Goal: Information Seeking & Learning: Learn about a topic

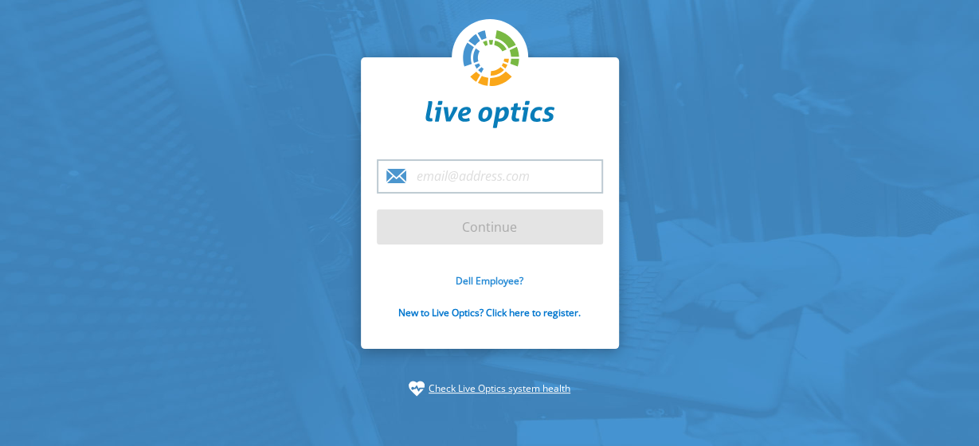
click at [465, 280] on link "Dell Employee?" at bounding box center [490, 281] width 68 height 14
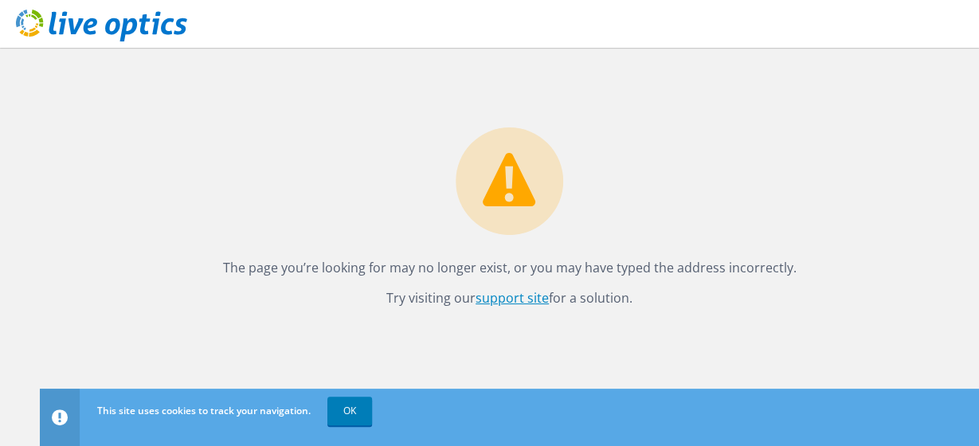
click at [511, 300] on link "support site" at bounding box center [512, 298] width 73 height 18
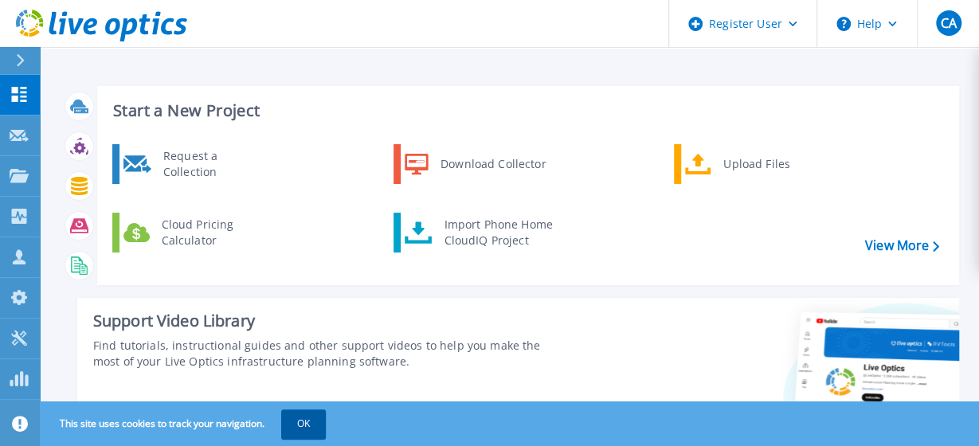
click at [300, 425] on button "OK" at bounding box center [303, 424] width 45 height 29
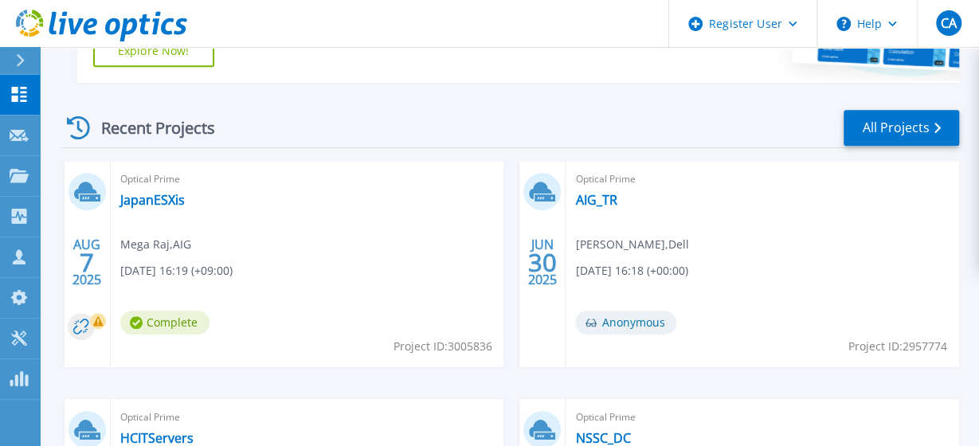
scroll to position [319, 0]
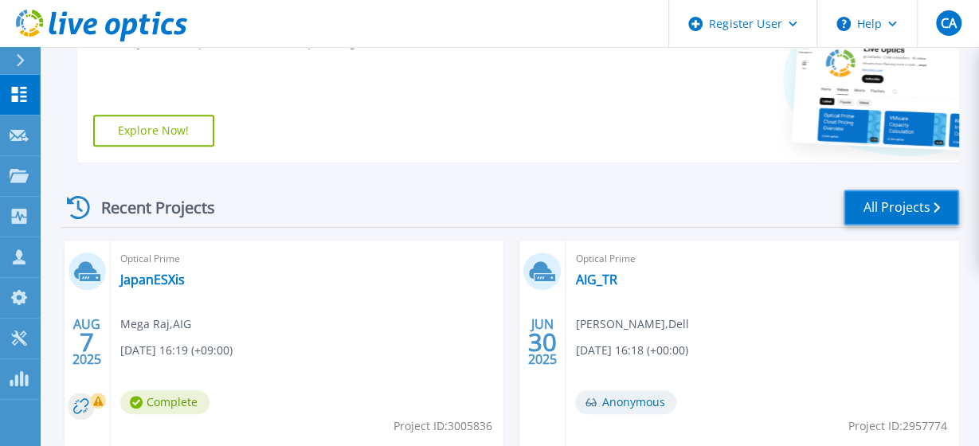
click at [897, 194] on link "All Projects" at bounding box center [902, 208] width 116 height 36
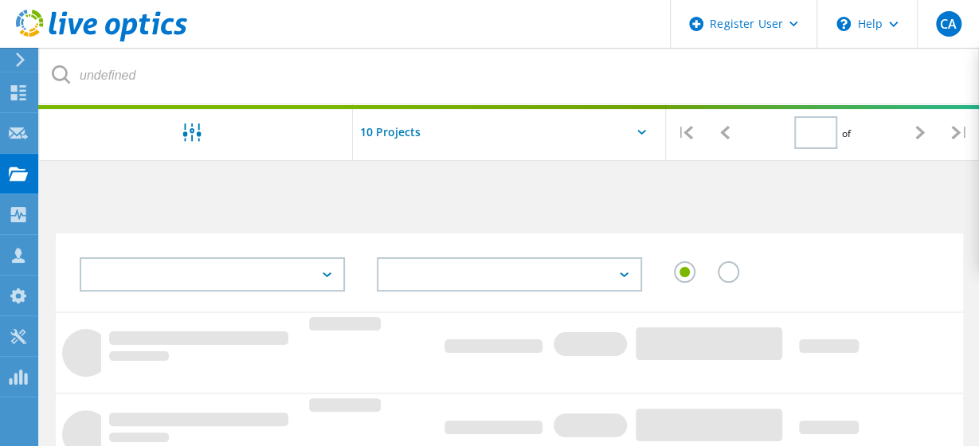
type input "1"
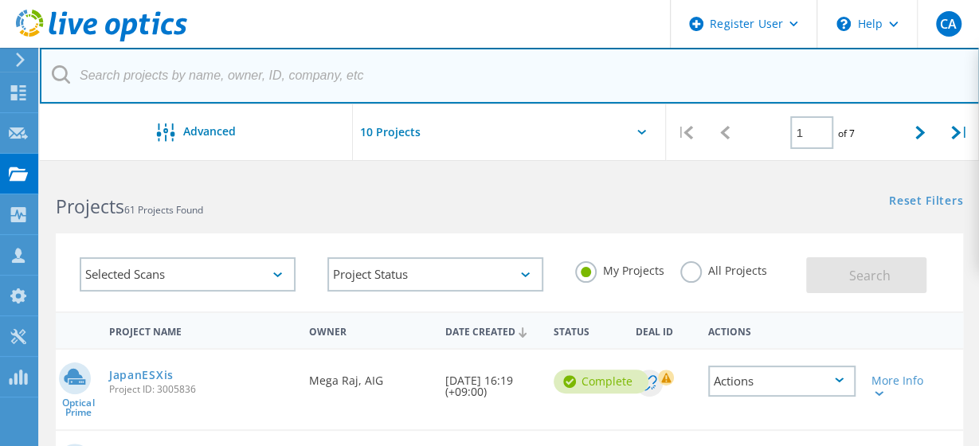
click at [149, 76] on input "text" at bounding box center [510, 76] width 940 height 56
paste input "2895267"
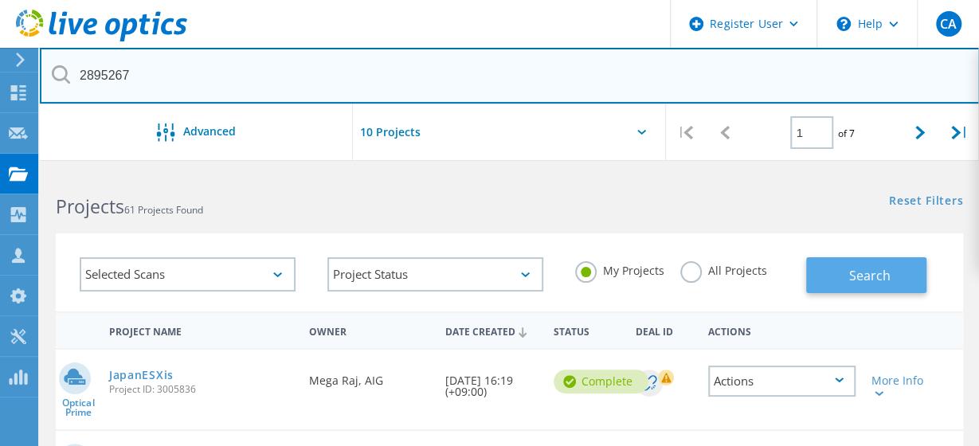
type input "2895267"
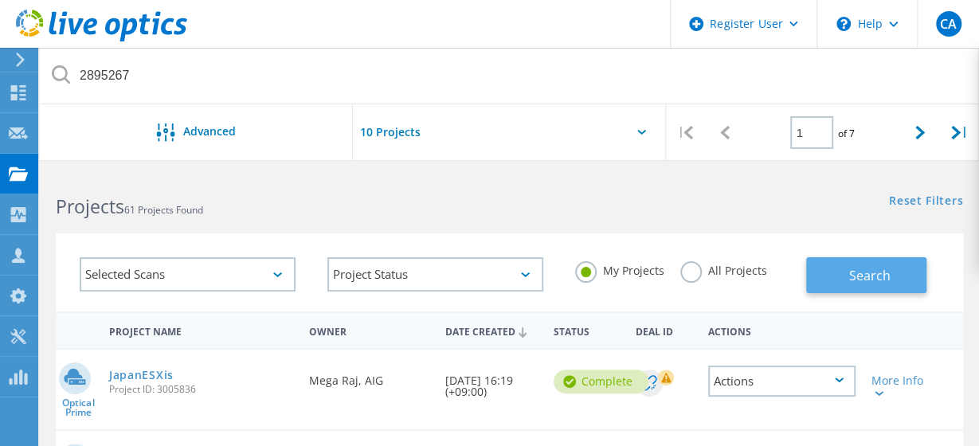
click at [870, 274] on span "Search" at bounding box center [869, 276] width 41 height 18
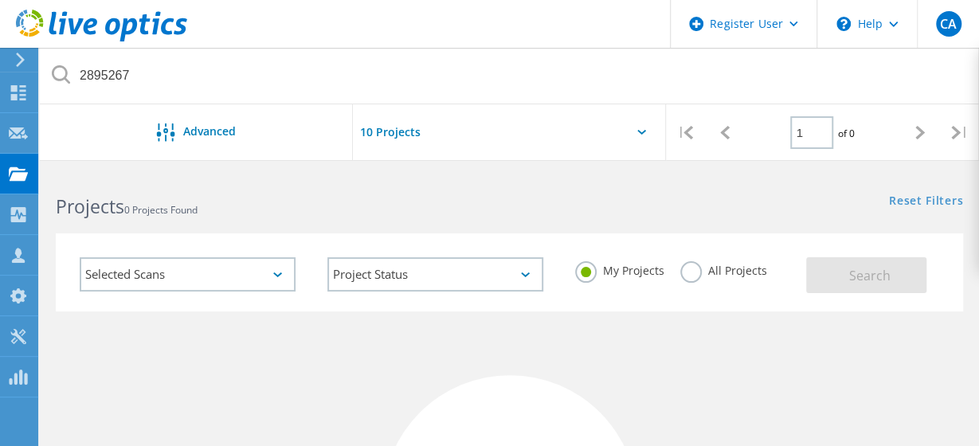
click at [692, 276] on label "All Projects" at bounding box center [723, 268] width 87 height 15
click at [0, 0] on input "All Projects" at bounding box center [0, 0] width 0 height 0
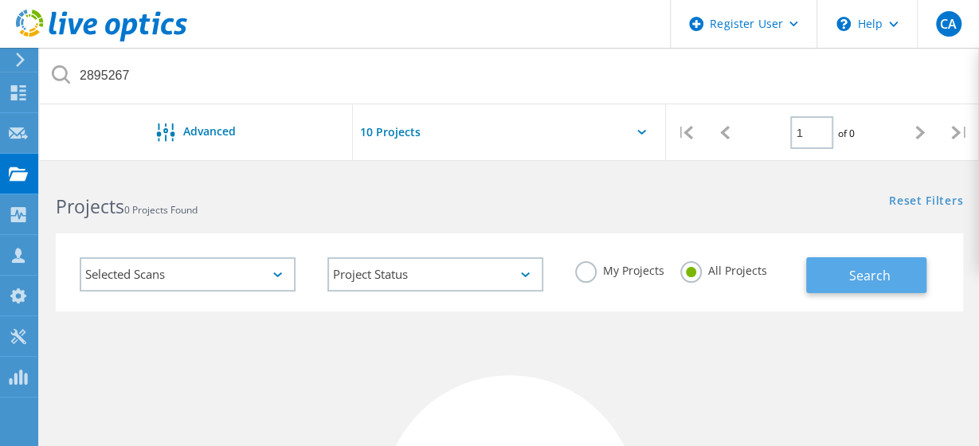
click at [843, 287] on button "Search" at bounding box center [866, 275] width 120 height 36
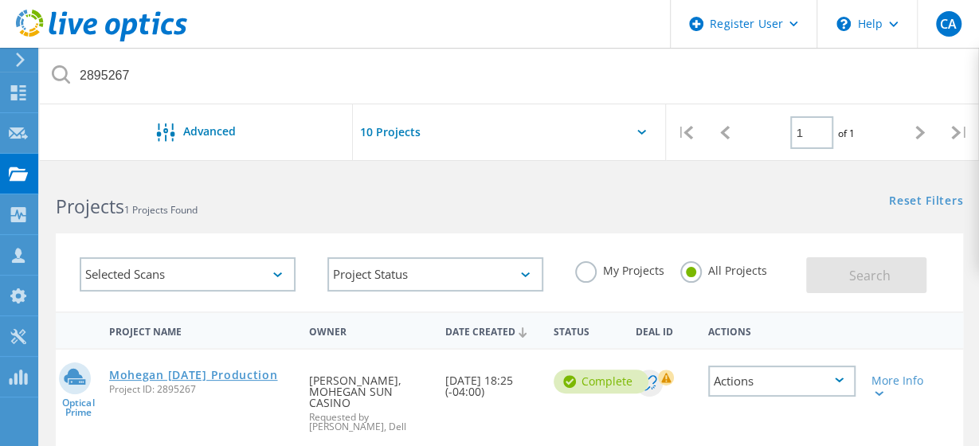
click at [140, 378] on link "Mohegan [DATE] Production" at bounding box center [193, 375] width 169 height 11
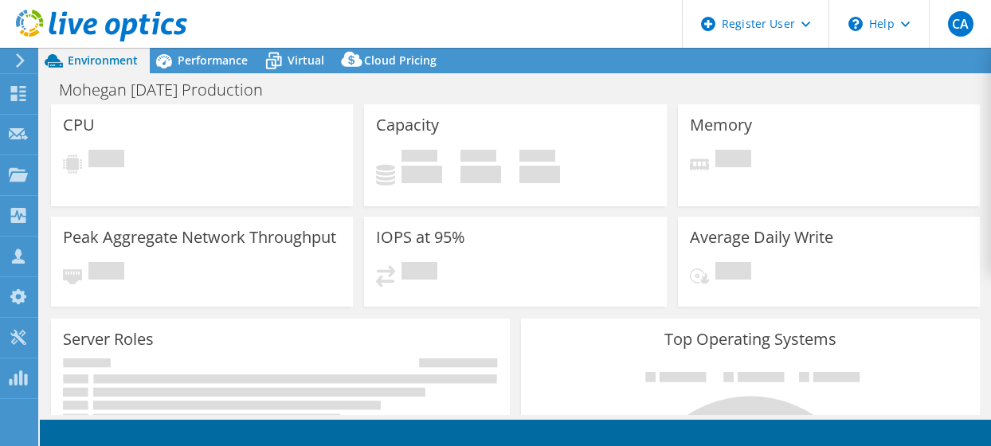
select select "USD"
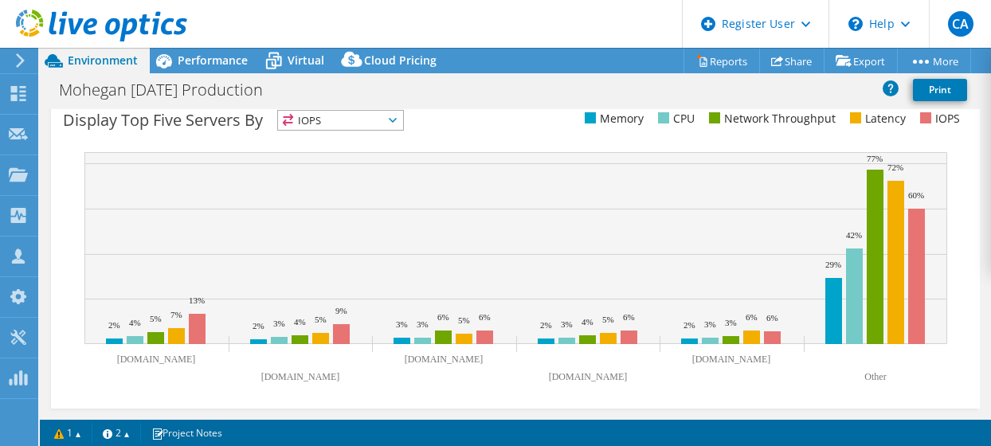
scroll to position [359, 0]
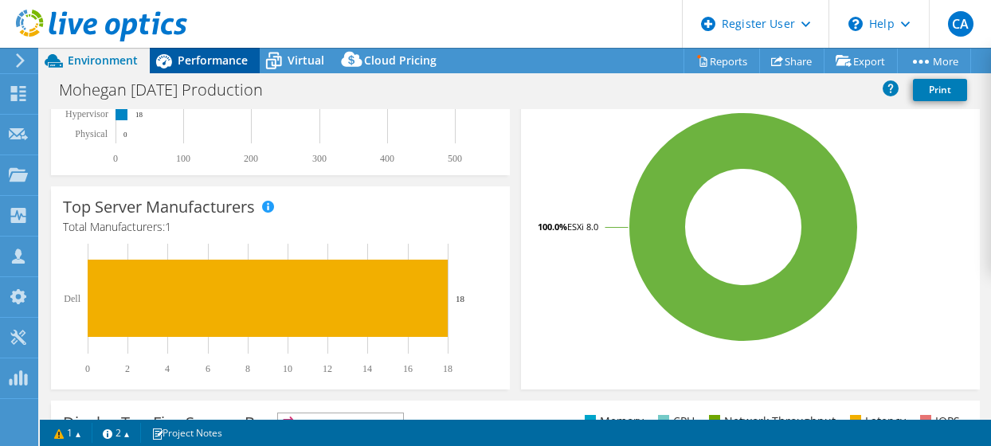
click at [214, 60] on span "Performance" at bounding box center [213, 60] width 70 height 15
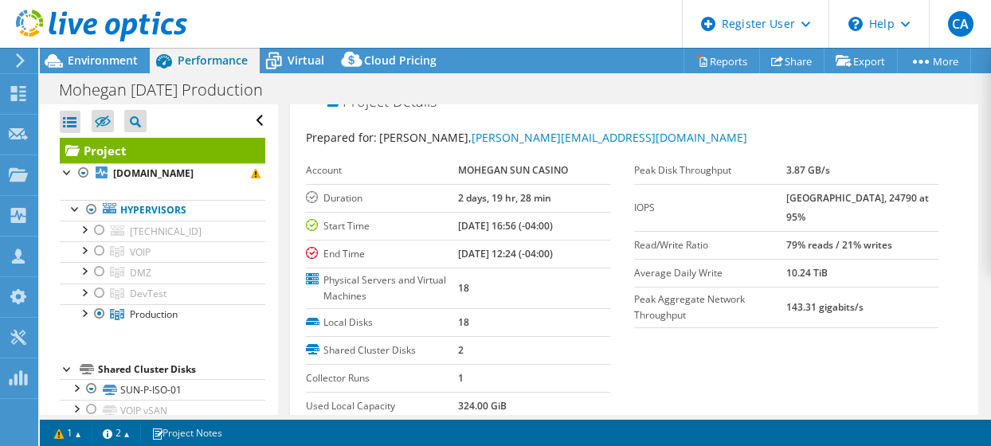
scroll to position [0, 0]
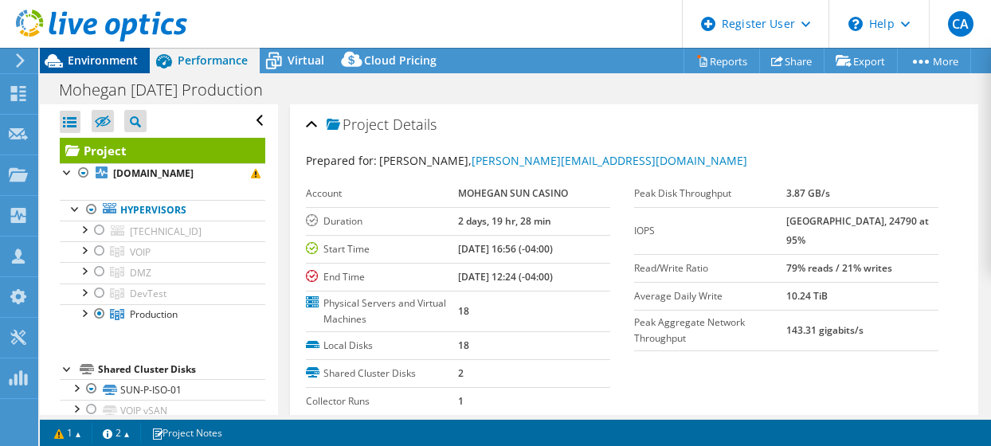
click at [100, 63] on span "Environment" at bounding box center [103, 60] width 70 height 15
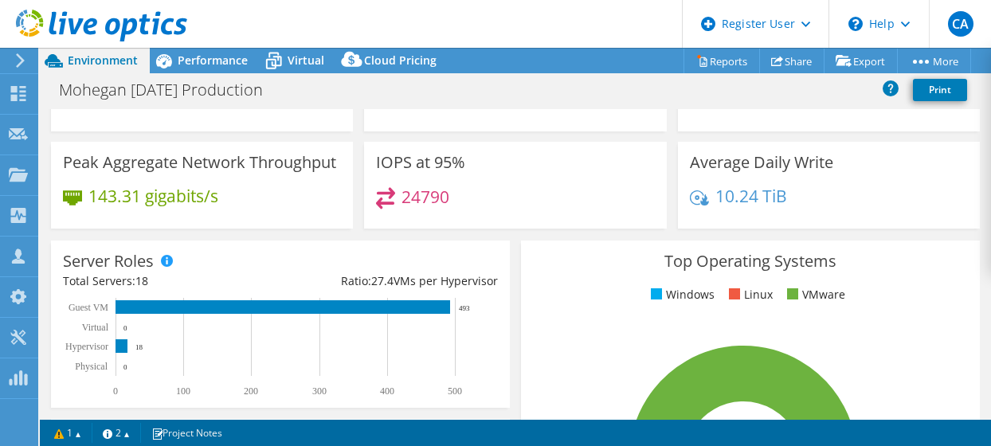
scroll to position [120, 0]
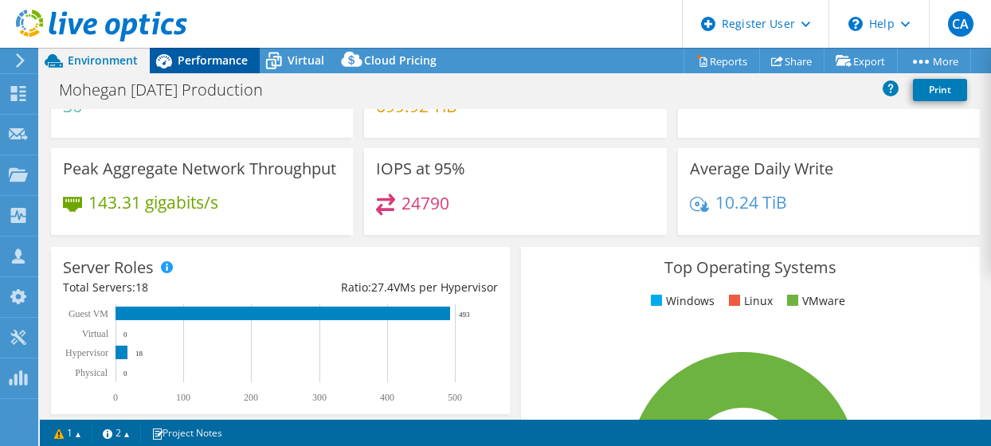
click at [188, 68] on div "Performance" at bounding box center [205, 60] width 110 height 25
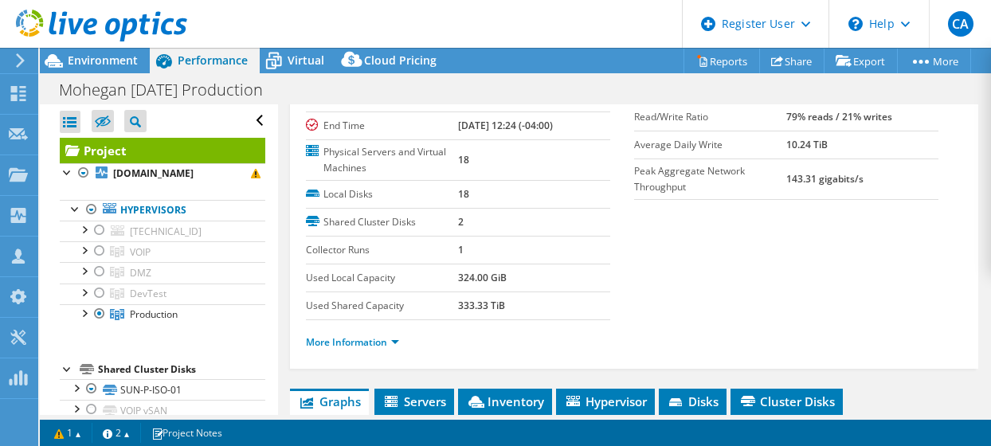
scroll to position [159, 0]
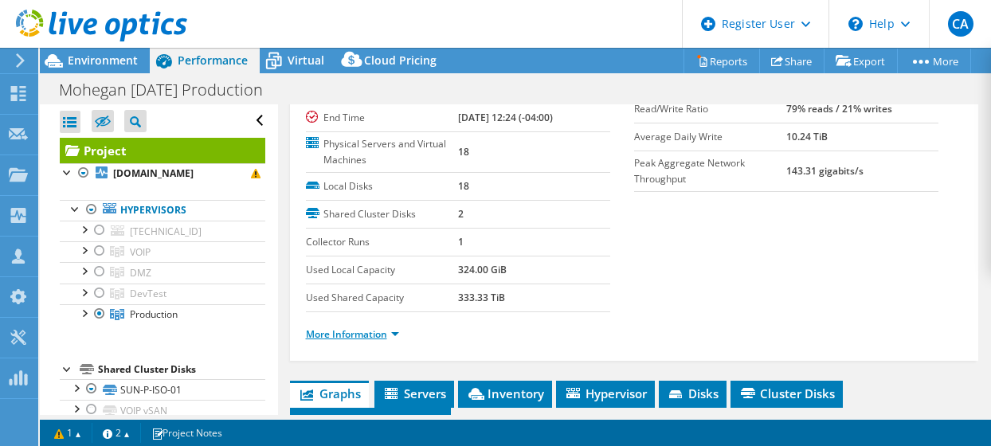
click at [393, 329] on link "More Information" at bounding box center [352, 334] width 93 height 14
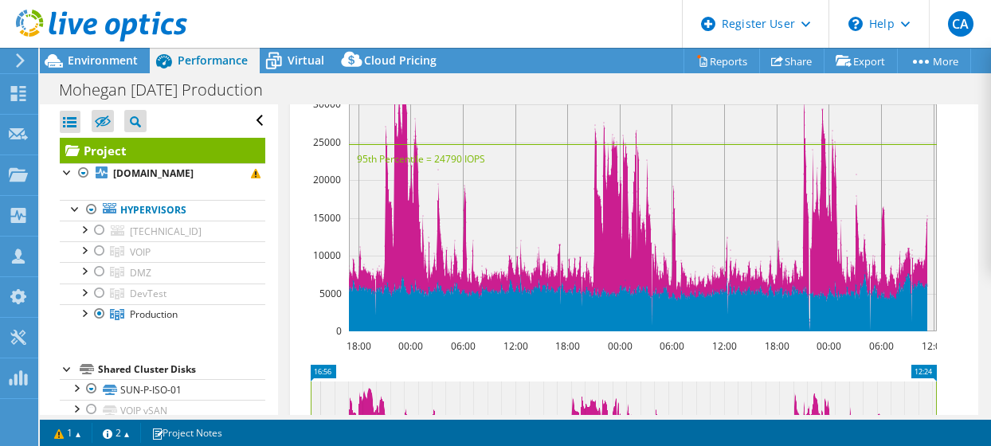
scroll to position [876, 0]
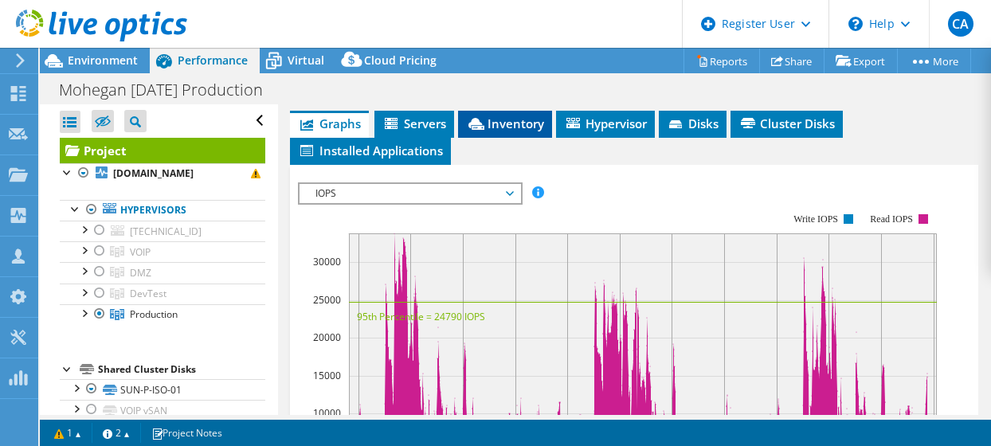
click at [518, 131] on span "Inventory" at bounding box center [505, 124] width 78 height 16
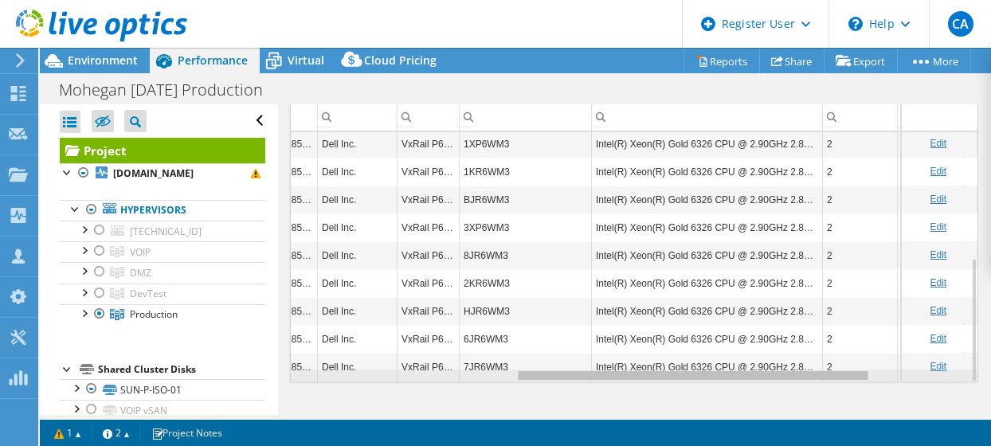
scroll to position [0, 0]
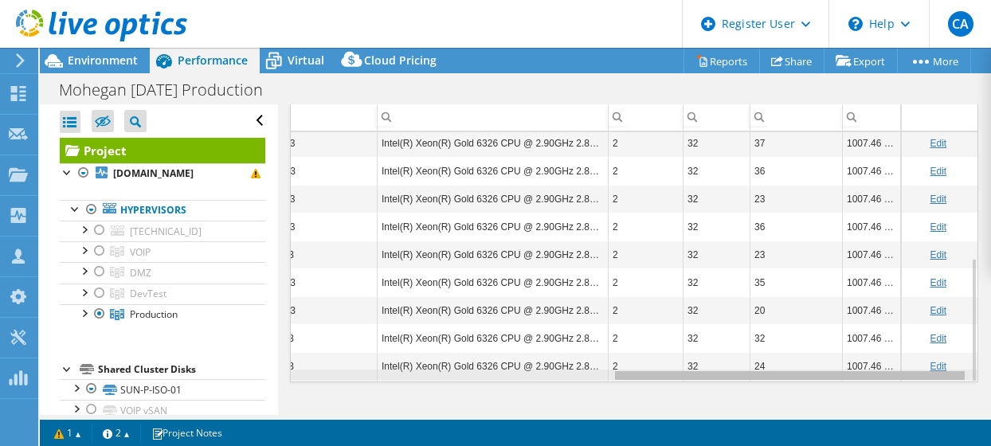
drag, startPoint x: 563, startPoint y: 377, endPoint x: 819, endPoint y: 337, distance: 258.8
click at [943, 382] on body "CA Dell User [PERSON_NAME] [PERSON_NAME][EMAIL_ADDRESS][PERSON_NAME][DOMAIN_NAM…" at bounding box center [495, 223] width 991 height 446
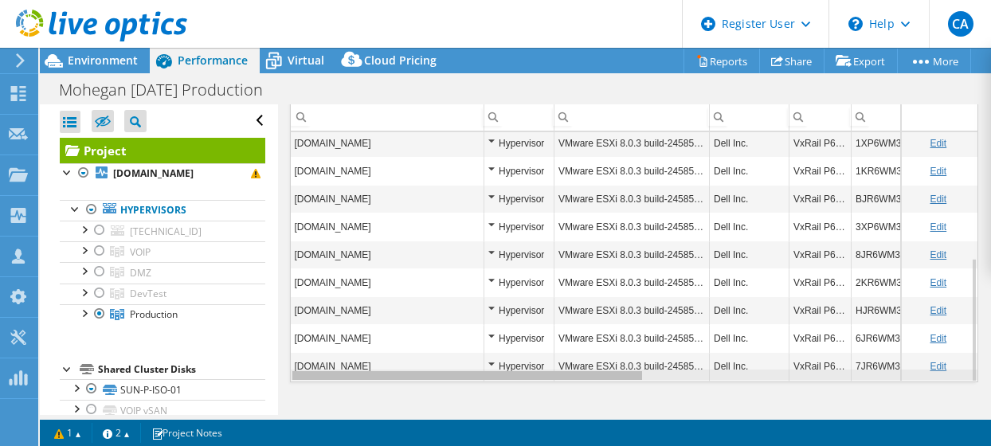
drag, startPoint x: 695, startPoint y: 375, endPoint x: 262, endPoint y: 375, distance: 432.6
click at [262, 375] on body "CA Dell User [PERSON_NAME] [PERSON_NAME][EMAIL_ADDRESS][PERSON_NAME][DOMAIN_NAM…" at bounding box center [495, 223] width 991 height 446
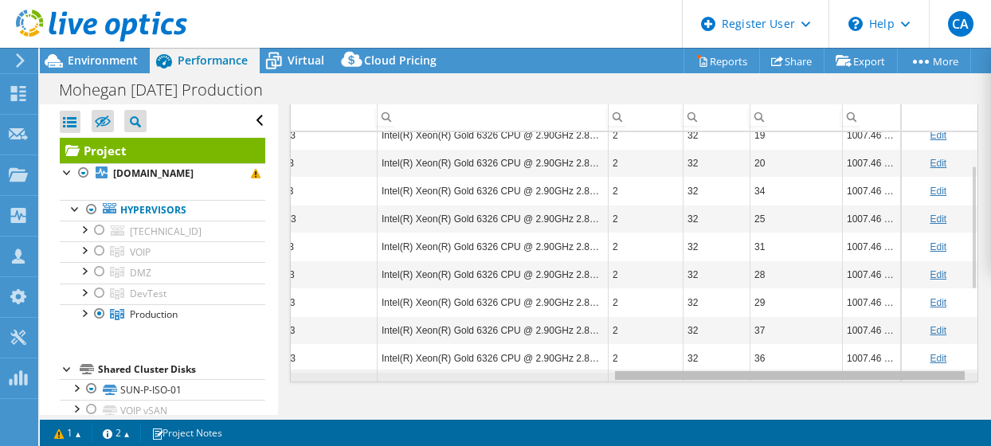
drag, startPoint x: 459, startPoint y: 377, endPoint x: 790, endPoint y: 390, distance: 330.9
click at [813, 409] on body "CA Dell User [PERSON_NAME] [PERSON_NAME][EMAIL_ADDRESS][PERSON_NAME][DOMAIN_NAM…" at bounding box center [495, 223] width 991 height 446
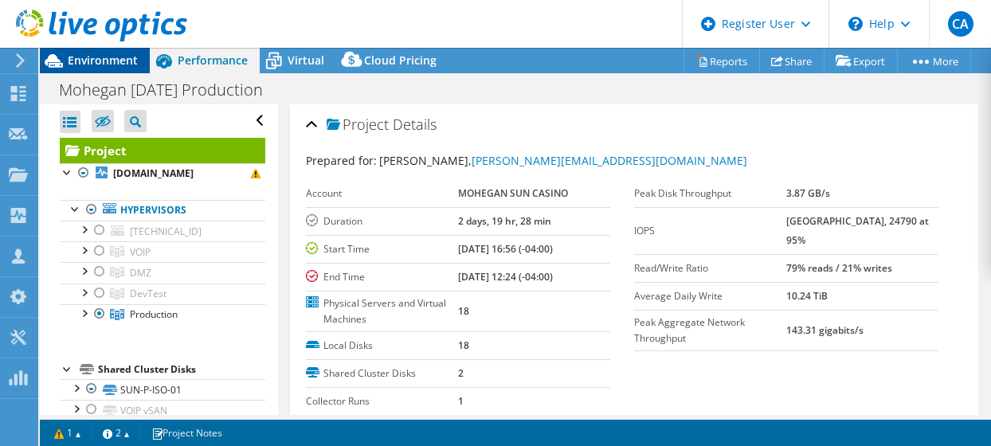
click at [113, 69] on div "Environment" at bounding box center [95, 60] width 110 height 25
